Goal: Information Seeking & Learning: Learn about a topic

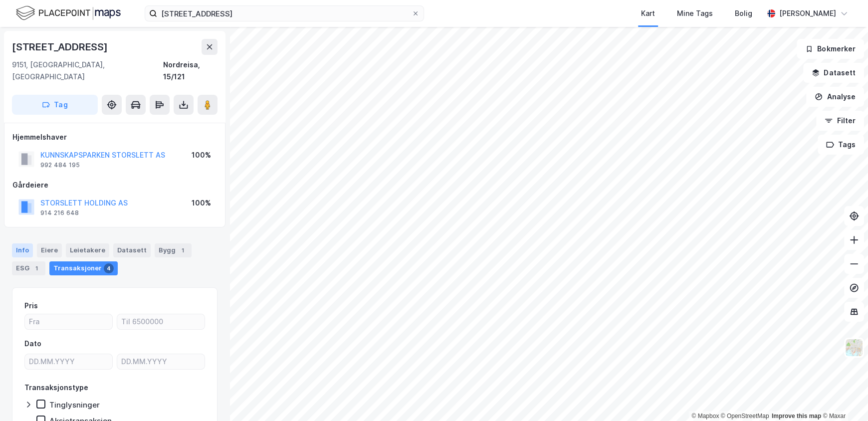
click at [19, 243] on div "Info" at bounding box center [22, 250] width 21 height 14
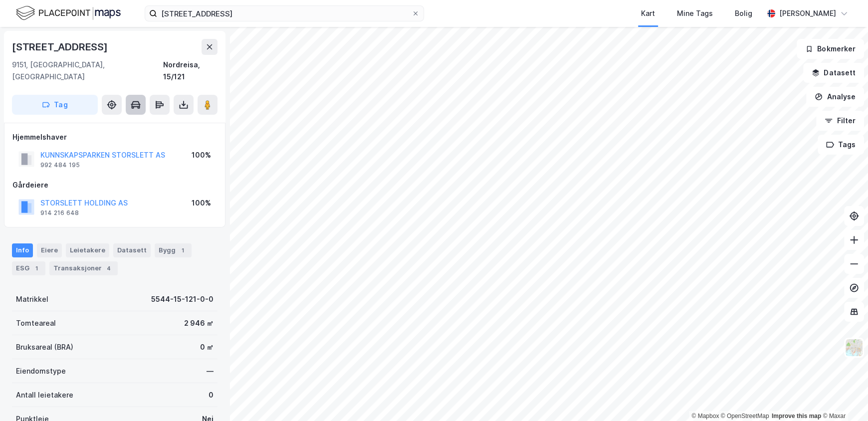
click at [133, 100] on icon at bounding box center [136, 105] width 10 height 10
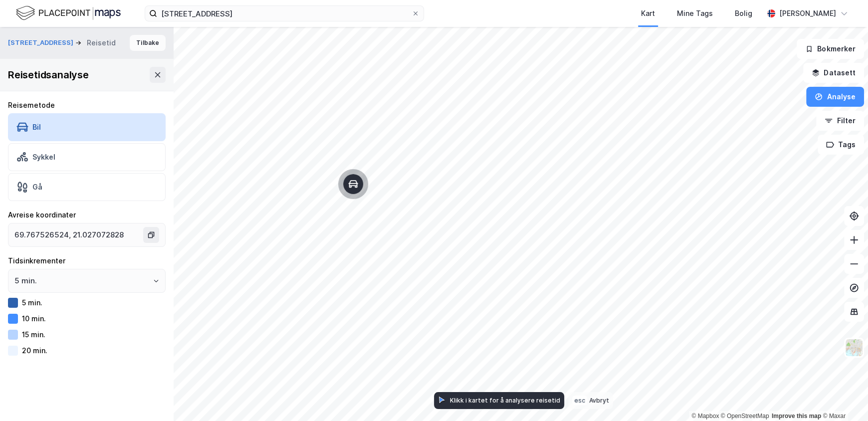
click at [132, 44] on button "Tilbake" at bounding box center [148, 43] width 36 height 16
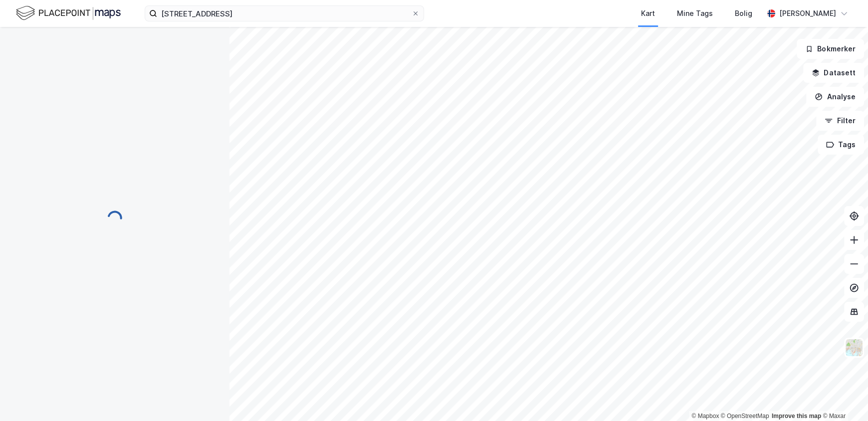
scroll to position [0, 0]
